Goal: Task Accomplishment & Management: Use online tool/utility

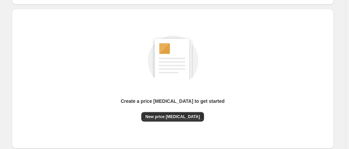
scroll to position [105, 0]
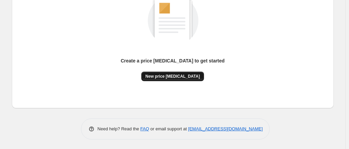
click at [184, 75] on span "New price [MEDICAL_DATA]" at bounding box center [172, 76] width 55 height 5
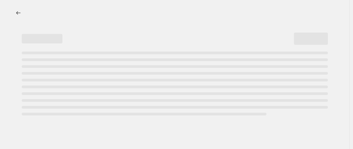
select select "percentage"
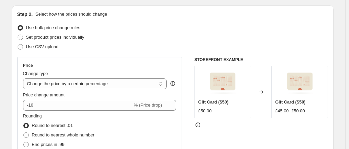
scroll to position [70, 0]
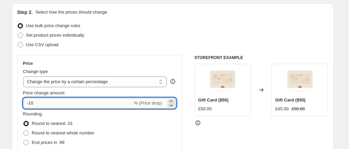
click at [108, 107] on input "-10" at bounding box center [78, 103] width 110 height 11
type input "-1"
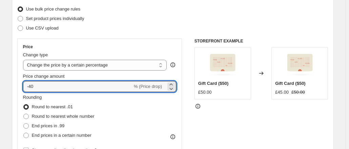
scroll to position [87, 0]
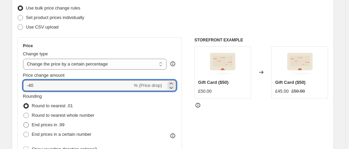
type input "-40"
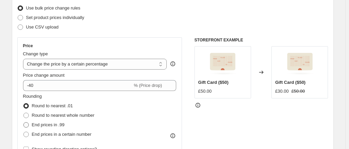
click at [60, 122] on span "End prices in .99" at bounding box center [48, 124] width 33 height 5
click at [24, 122] on input "End prices in .99" at bounding box center [23, 122] width 0 height 0
radio input "true"
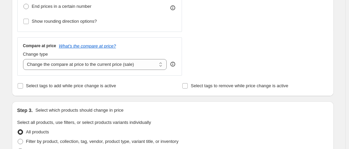
scroll to position [221, 0]
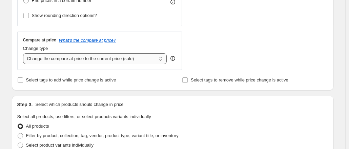
click at [126, 58] on select "Change the compare at price to the current price (sale) Change the compare at p…" at bounding box center [95, 58] width 144 height 11
select select "remove"
click at [24, 53] on select "Change the compare at price to the current price (sale) Change the compare at p…" at bounding box center [95, 58] width 144 height 11
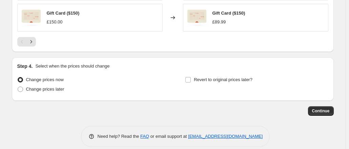
scroll to position [527, 0]
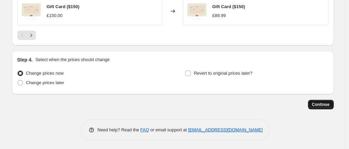
click at [317, 100] on button "Continue" at bounding box center [321, 104] width 26 height 9
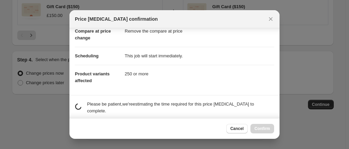
scroll to position [75, 0]
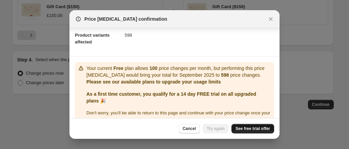
click at [252, 129] on span "See free trial offer" at bounding box center [253, 128] width 35 height 5
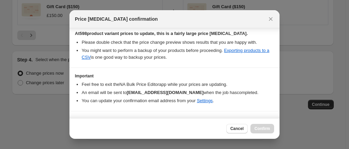
scroll to position [131, 0]
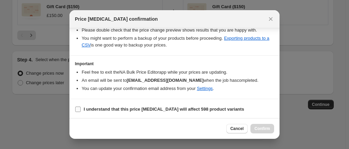
click at [160, 106] on b "I understand that this price change job will affect 598 product variants" at bounding box center [164, 108] width 160 height 5
click at [81, 106] on input "I understand that this price change job will affect 598 product variants" at bounding box center [77, 108] width 5 height 5
checkbox input "true"
click at [260, 130] on span "Confirm" at bounding box center [263, 128] width 16 height 5
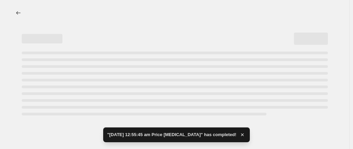
select select "percentage"
select select "remove"
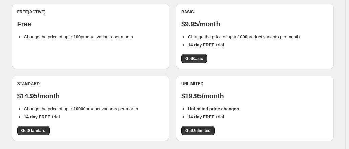
scroll to position [81, 0]
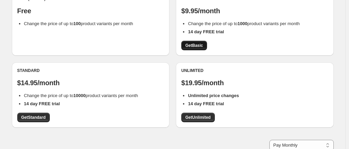
click at [195, 43] on span "Get Basic" at bounding box center [194, 45] width 18 height 5
